Goal: Navigation & Orientation: Find specific page/section

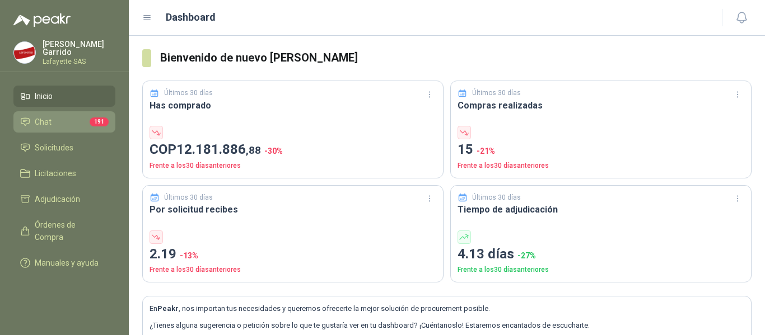
click at [55, 116] on li "Chat 191" at bounding box center [64, 122] width 88 height 12
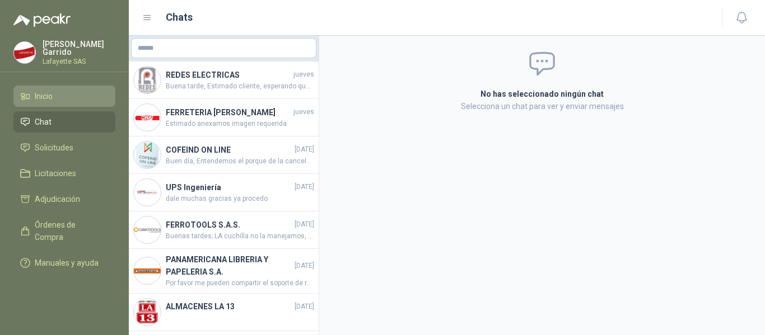
click at [63, 92] on li "Inicio" at bounding box center [64, 96] width 88 height 12
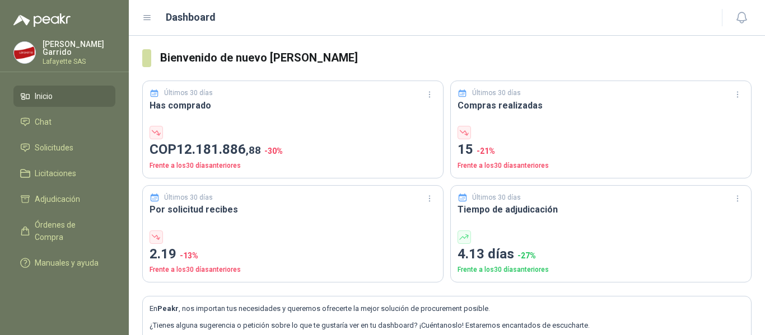
click at [469, 13] on div "Dashboard" at bounding box center [425, 18] width 566 height 16
